Goal: Task Accomplishment & Management: Complete application form

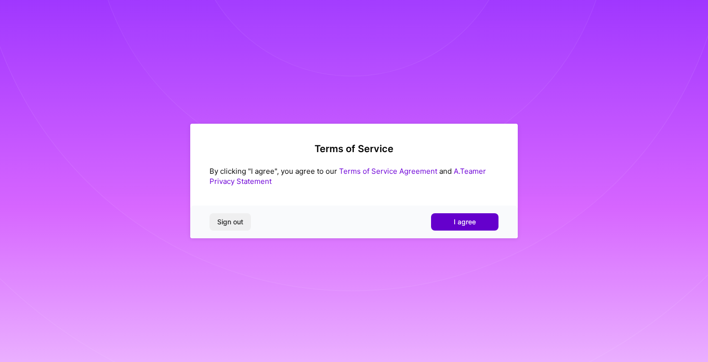
click at [489, 229] on button "I agree" at bounding box center [464, 221] width 67 height 17
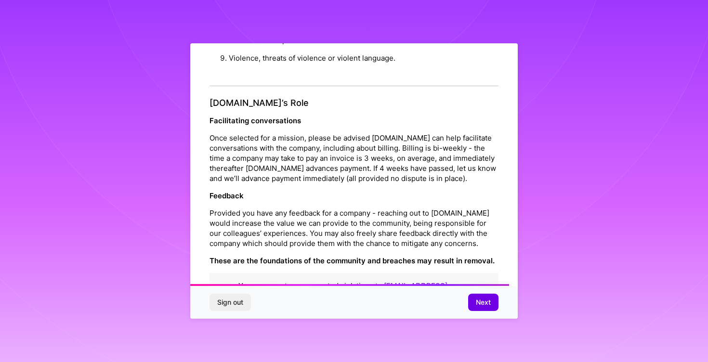
scroll to position [1050, 0]
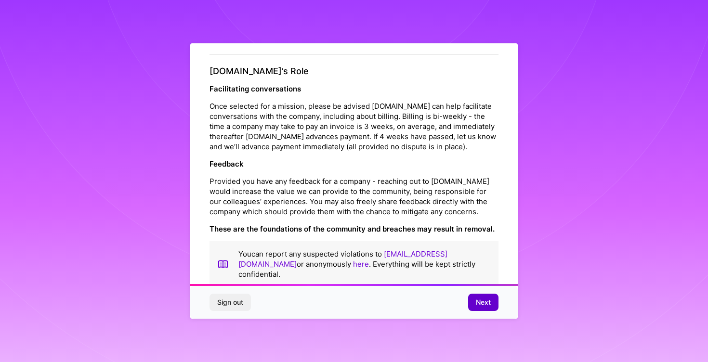
click at [483, 301] on span "Next" at bounding box center [483, 303] width 15 height 10
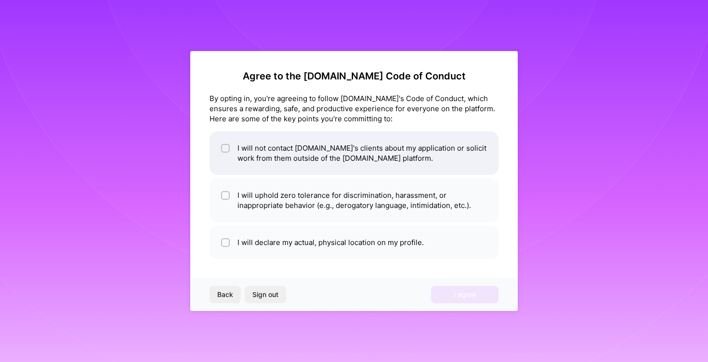
click at [227, 150] on input "checkbox" at bounding box center [226, 149] width 7 height 7
checkbox input "true"
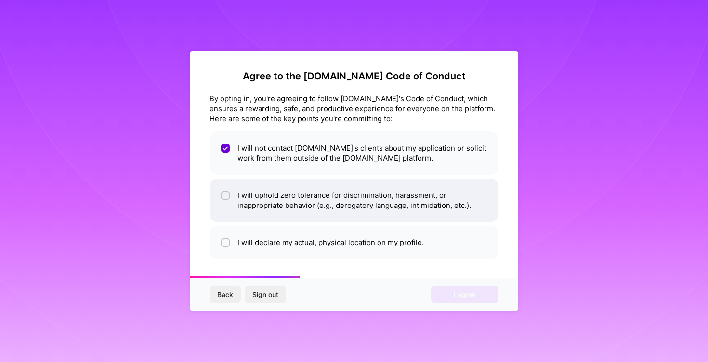
click at [223, 198] on div at bounding box center [225, 195] width 9 height 9
checkbox input "true"
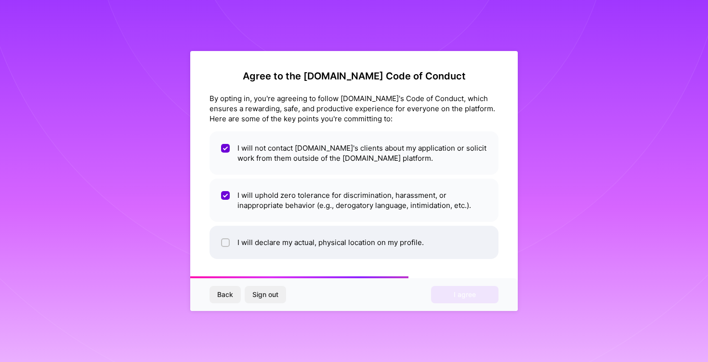
click at [337, 245] on li "I will declare my actual, physical location on my profile." at bounding box center [354, 242] width 289 height 33
checkbox input "true"
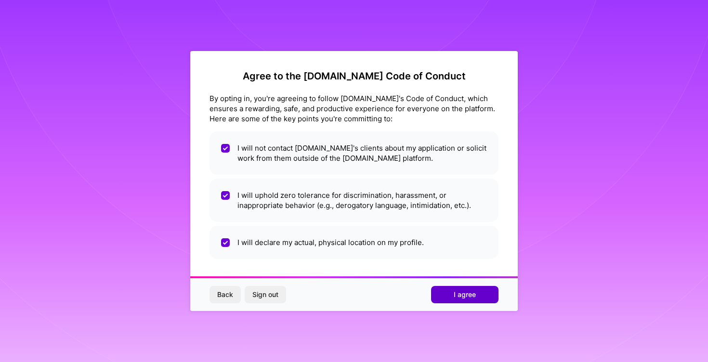
click at [440, 292] on button "I agree" at bounding box center [464, 294] width 67 height 17
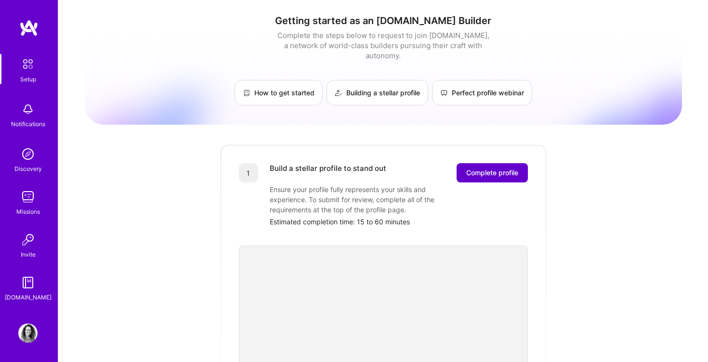
click at [510, 168] on span "Complete profile" at bounding box center [492, 173] width 52 height 10
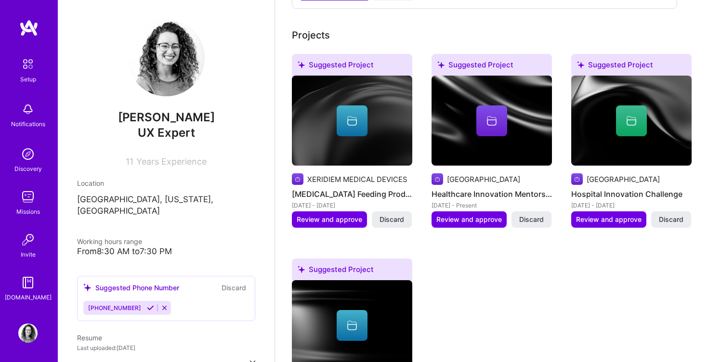
scroll to position [484, 0]
